Goal: Task Accomplishment & Management: Use online tool/utility

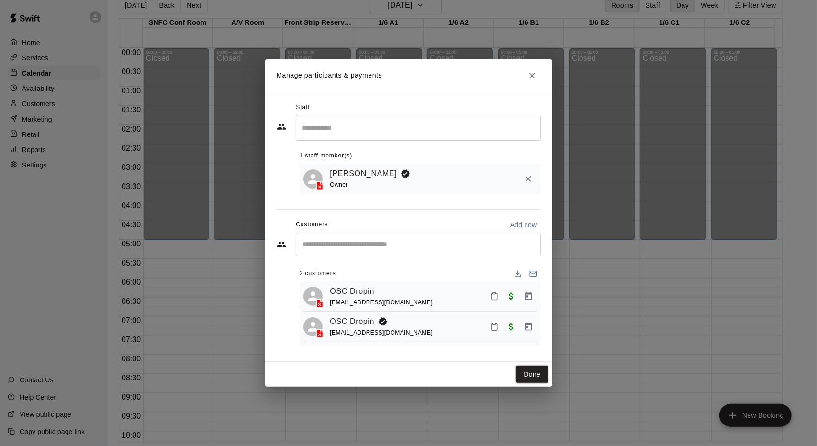
scroll to position [382, 0]
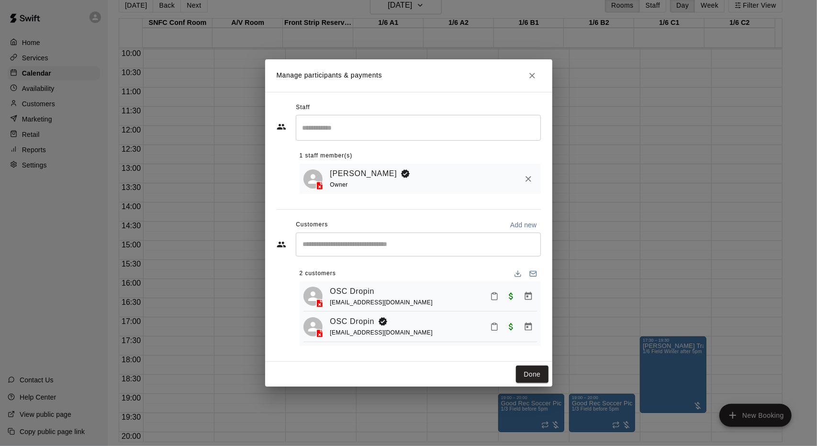
click at [394, 127] on input "Search staff" at bounding box center [418, 127] width 237 height 17
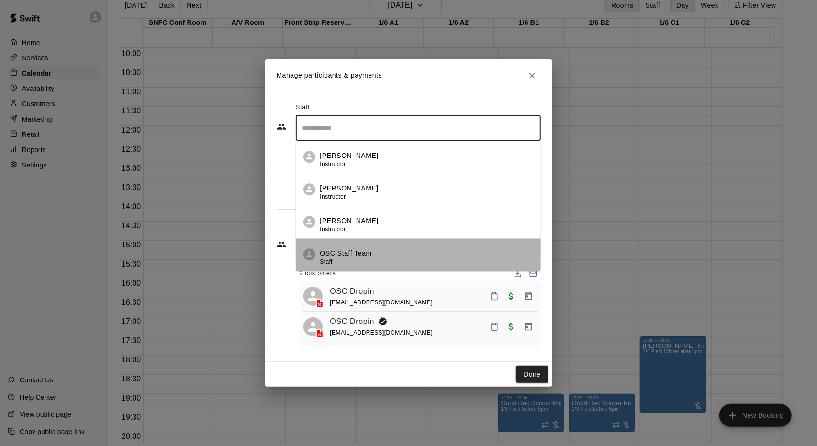
click at [364, 260] on div "OSC Staff Team Staff" at bounding box center [346, 258] width 52 height 19
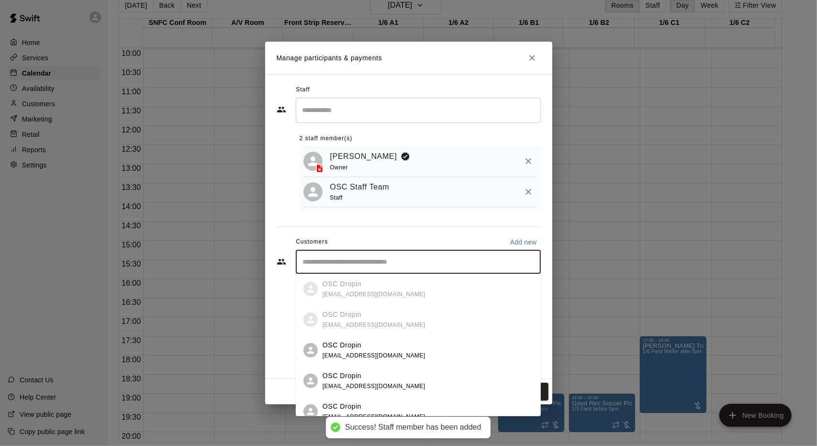
click at [360, 265] on input "Start typing to search customers..." at bounding box center [418, 262] width 237 height 10
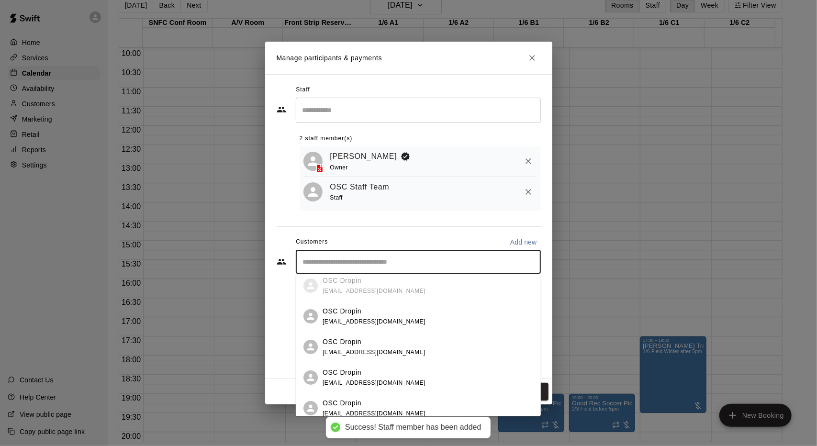
scroll to position [48, 0]
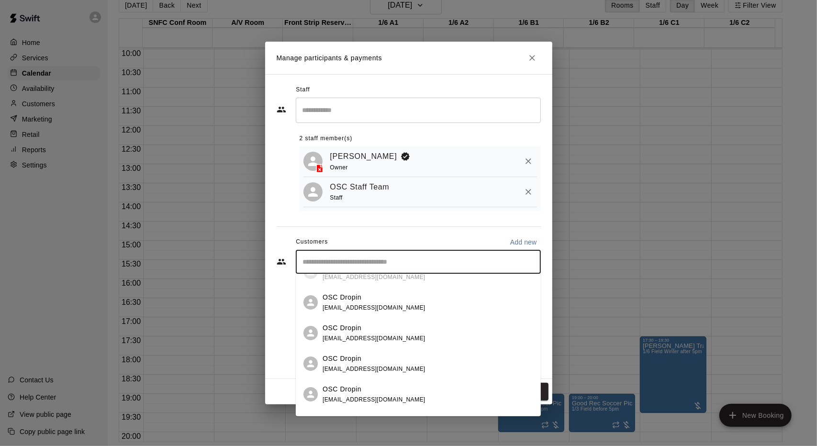
click at [358, 308] on span "oscdropin38@gmail.com" at bounding box center [374, 308] width 103 height 7
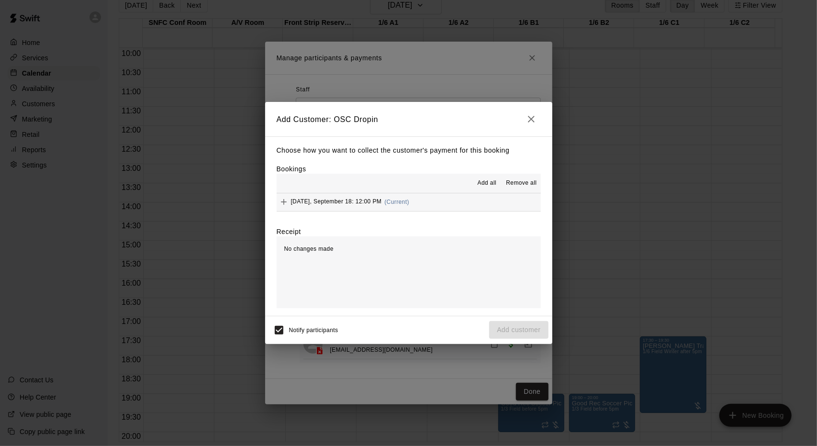
click at [405, 201] on span "(Current)" at bounding box center [397, 202] width 25 height 7
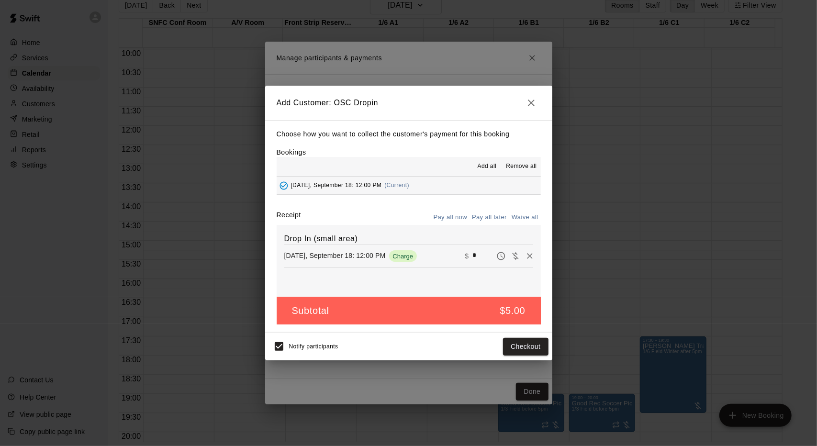
click at [473, 261] on input "*" at bounding box center [483, 256] width 21 height 12
type input "**"
click at [547, 348] on button "Checkout" at bounding box center [525, 347] width 45 height 18
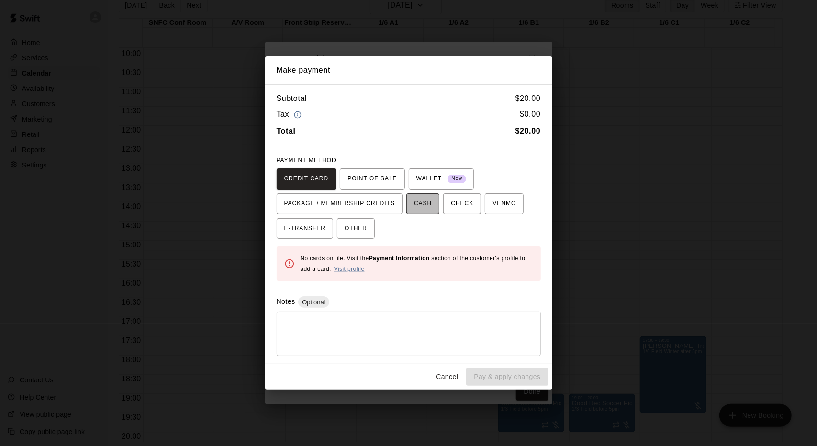
click at [410, 206] on button "CASH" at bounding box center [423, 203] width 33 height 21
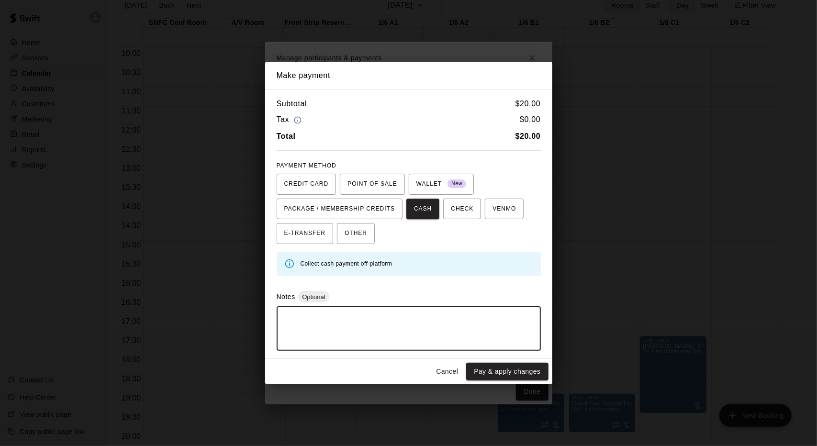
click at [394, 326] on textarea at bounding box center [408, 329] width 251 height 29
type textarea "*******"
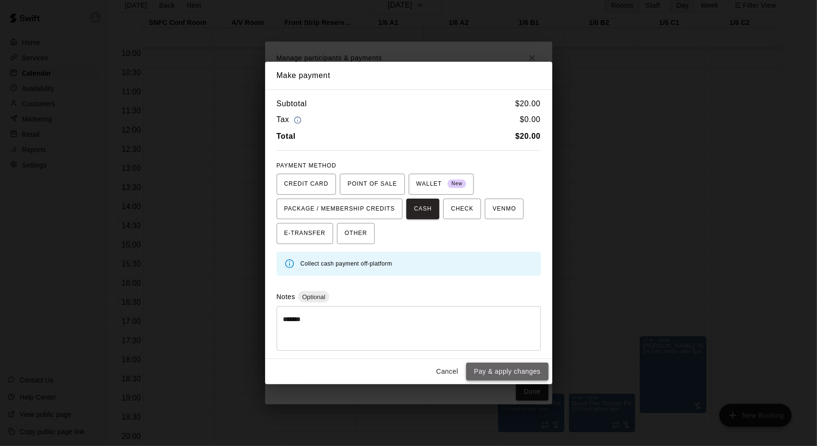
click at [487, 375] on button "Pay & apply changes" at bounding box center [507, 372] width 82 height 18
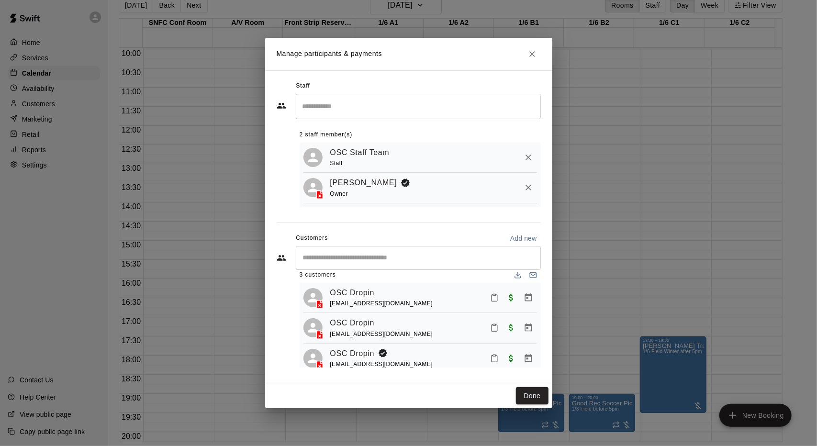
scroll to position [0, 0]
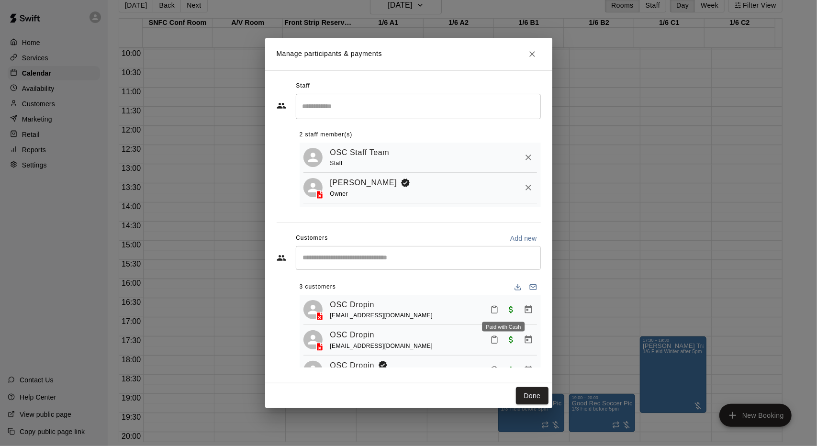
click at [503, 309] on span "Paid with Cash" at bounding box center [511, 309] width 17 height 8
click at [505, 309] on span "Paid with Cash" at bounding box center [511, 309] width 17 height 8
click at [506, 310] on span "Paid with Cash" at bounding box center [511, 309] width 17 height 8
click at [524, 311] on icon "Manage bookings & payment" at bounding box center [529, 310] width 10 height 10
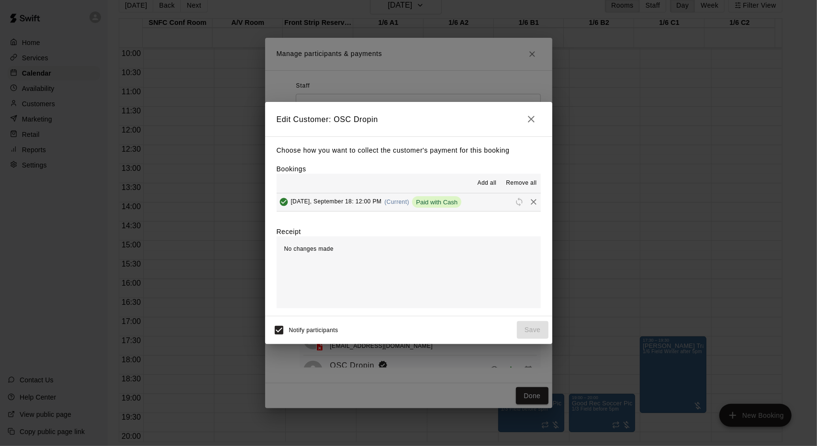
click at [522, 184] on span "Remove all" at bounding box center [521, 184] width 31 height 10
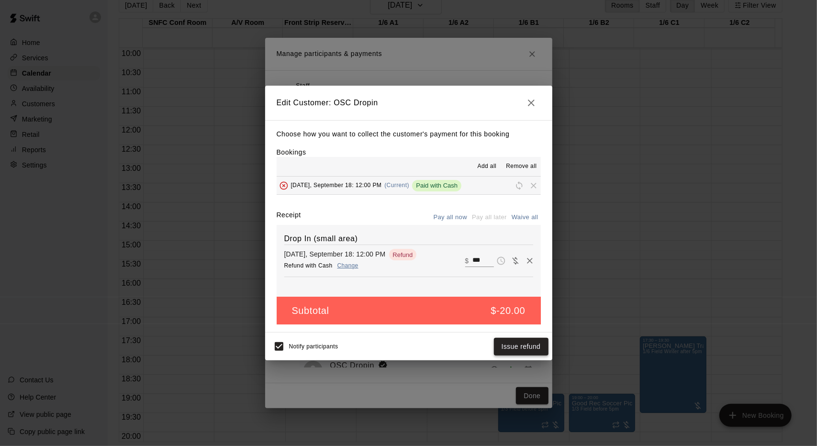
click at [520, 342] on button "Issue refund" at bounding box center [521, 347] width 55 height 18
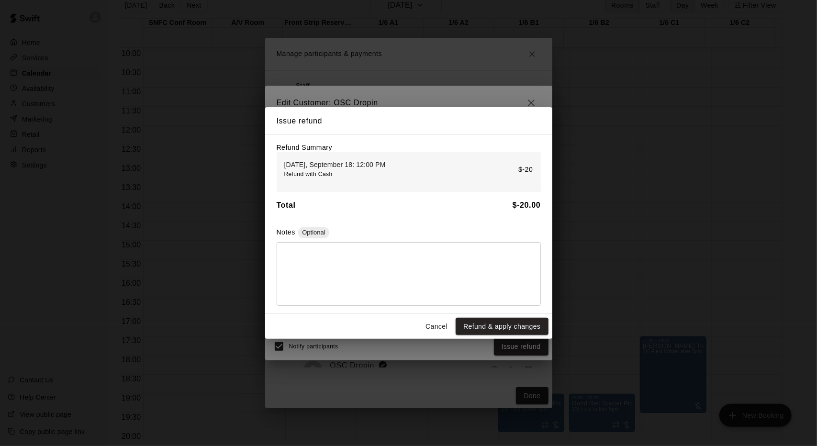
click at [504, 263] on textarea at bounding box center [408, 274] width 251 height 48
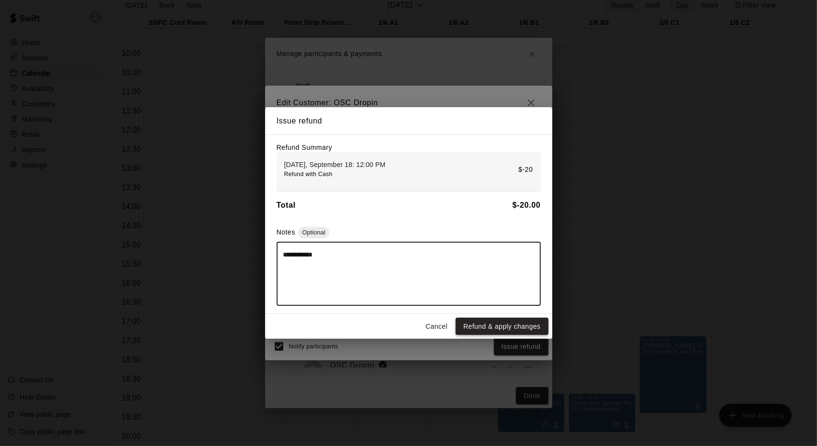
type textarea "**********"
click at [508, 322] on button "Refund & apply changes" at bounding box center [502, 327] width 92 height 18
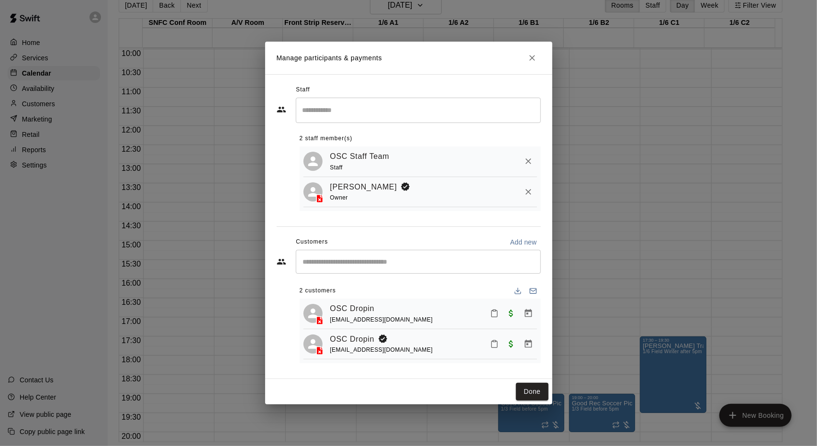
click at [531, 55] on icon "Close" at bounding box center [533, 58] width 10 height 10
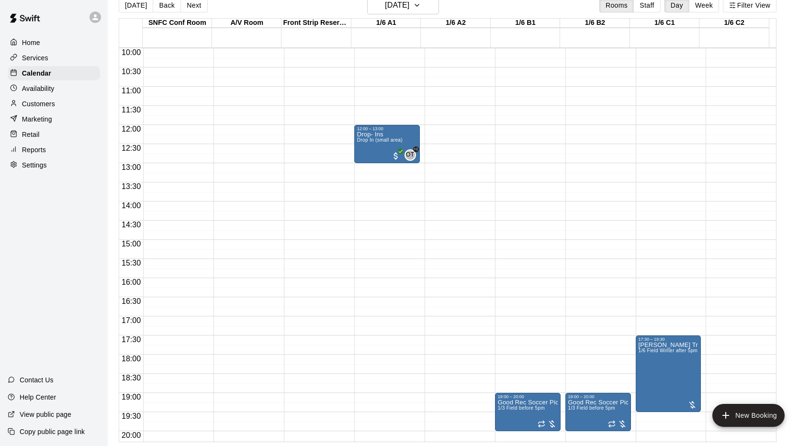
scroll to position [526, 0]
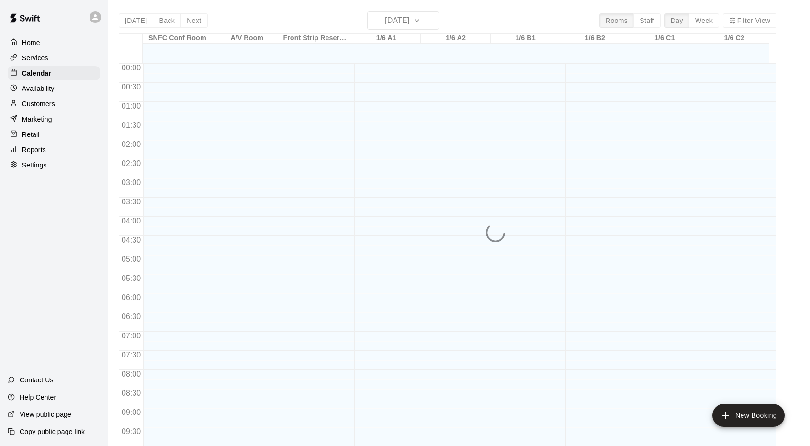
scroll to position [497, 0]
